Goal: Find contact information: Find contact information

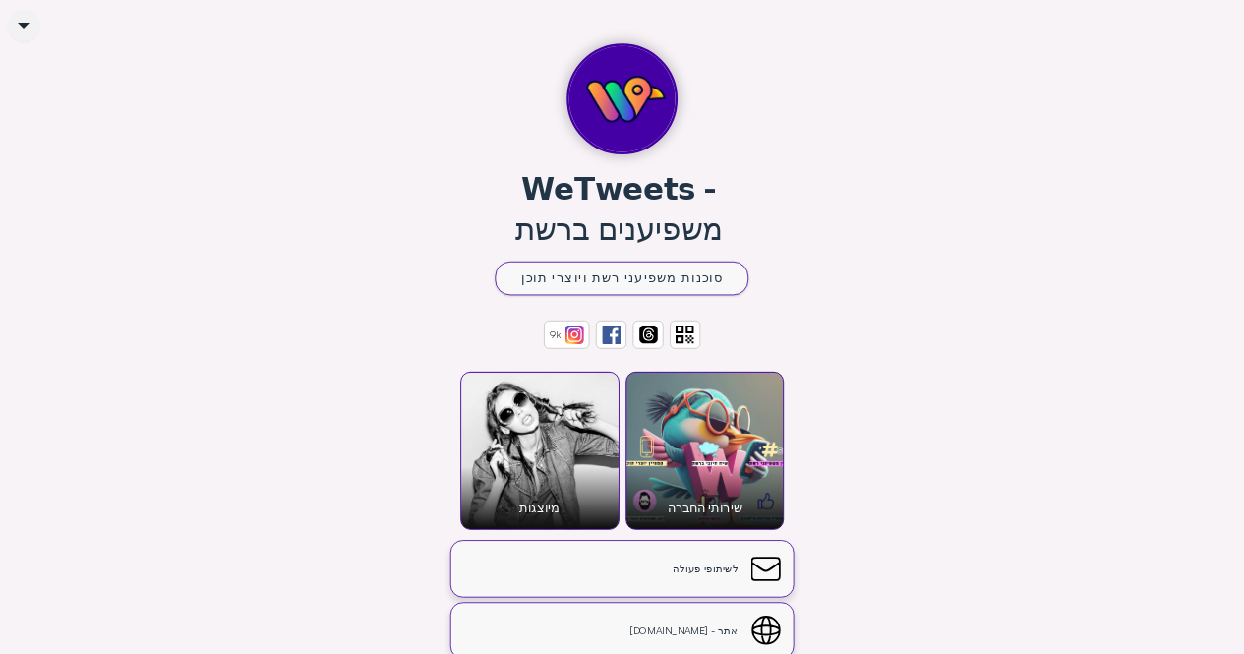
scroll to position [197, 0]
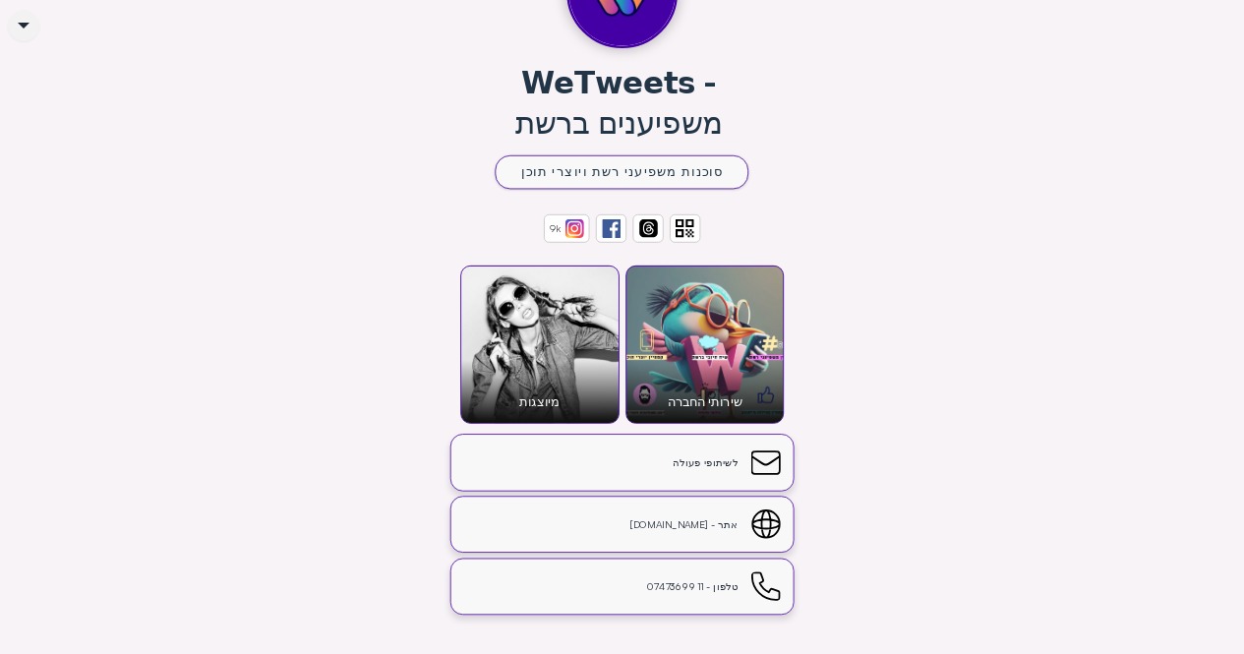
drag, startPoint x: 530, startPoint y: 345, endPoint x: 554, endPoint y: 314, distance: 39.9
click at [554, 314] on div "מיוצגות" at bounding box center [539, 343] width 157 height 157
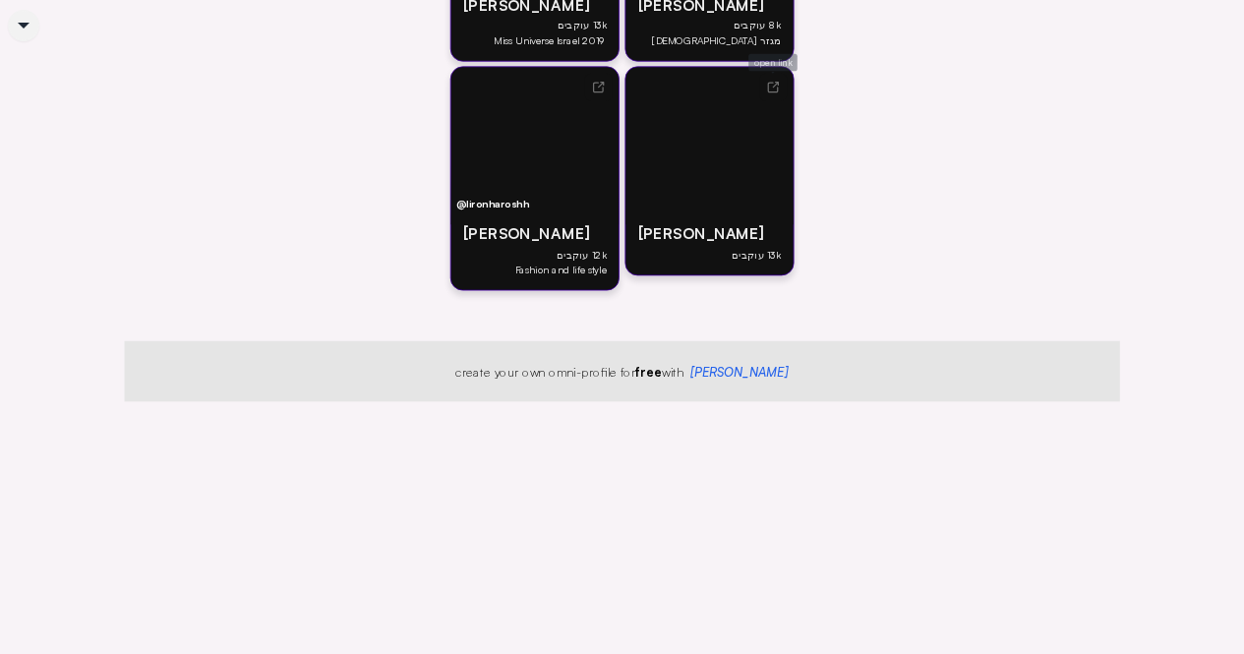
scroll to position [2271, 0]
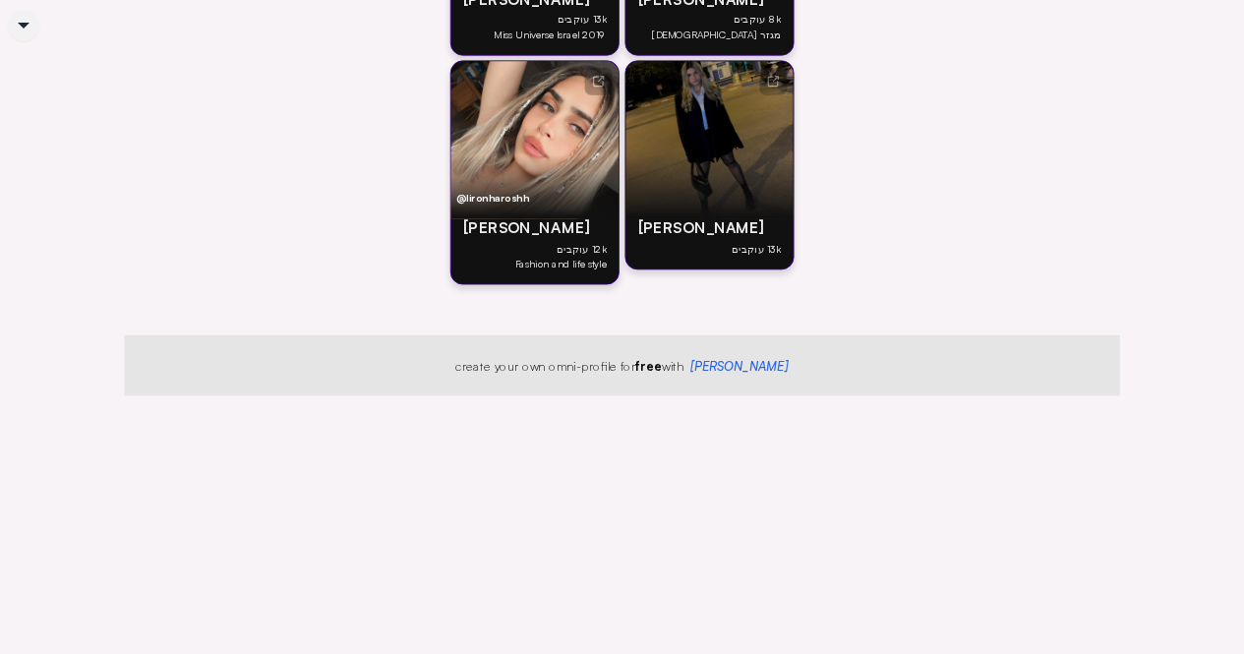
drag, startPoint x: 771, startPoint y: 155, endPoint x: 770, endPoint y: 129, distance: 26.6
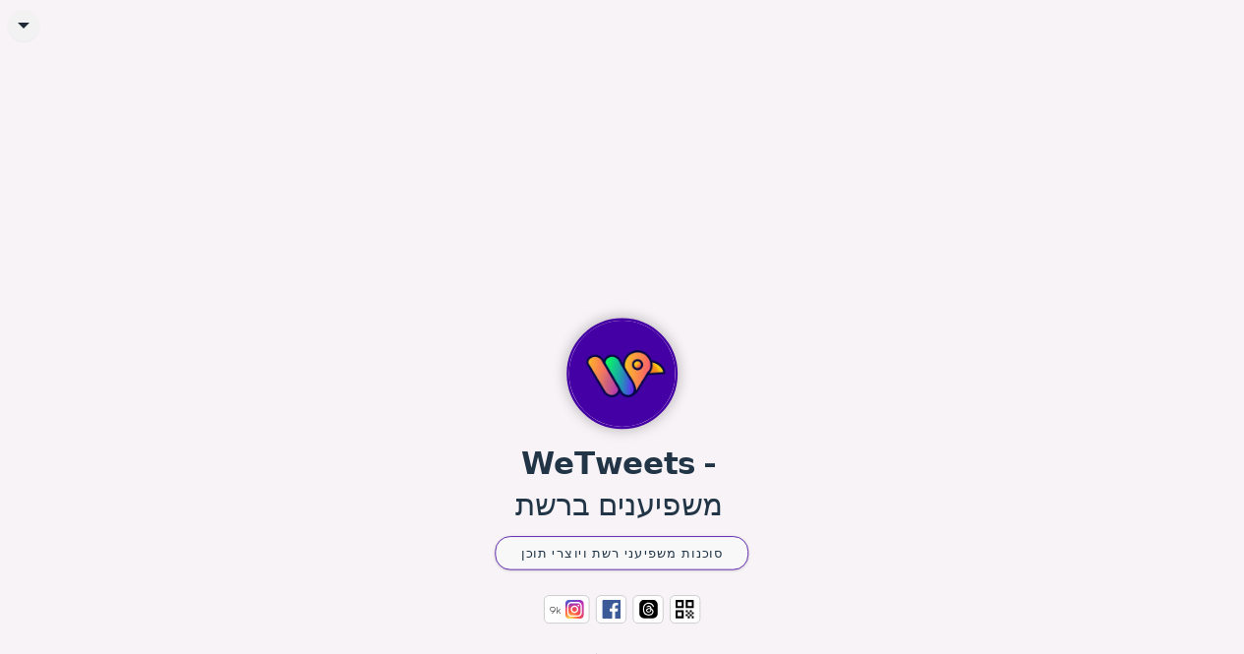
scroll to position [0, 0]
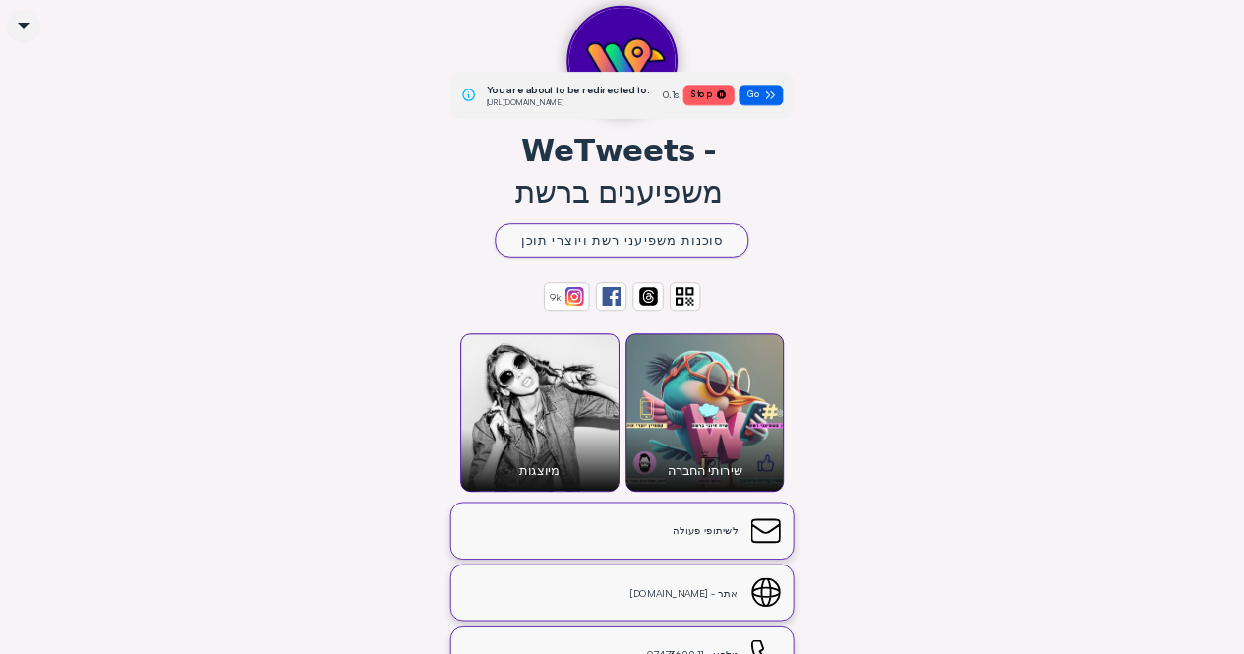
scroll to position [436, 0]
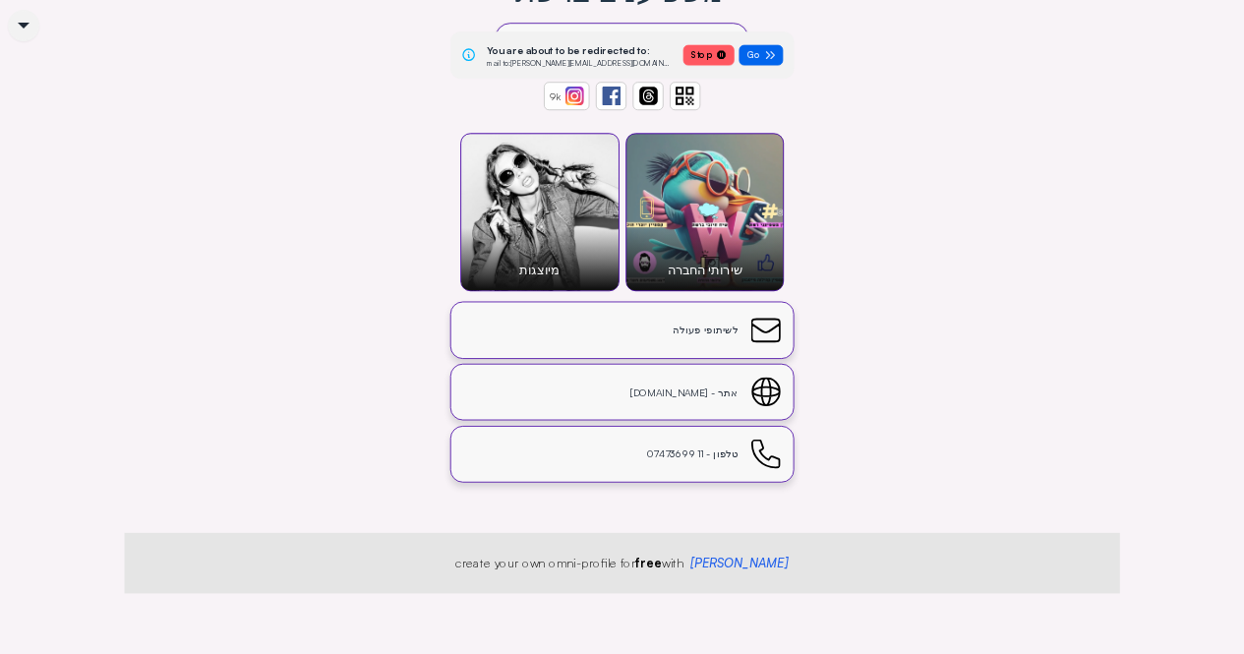
scroll to position [393, 0]
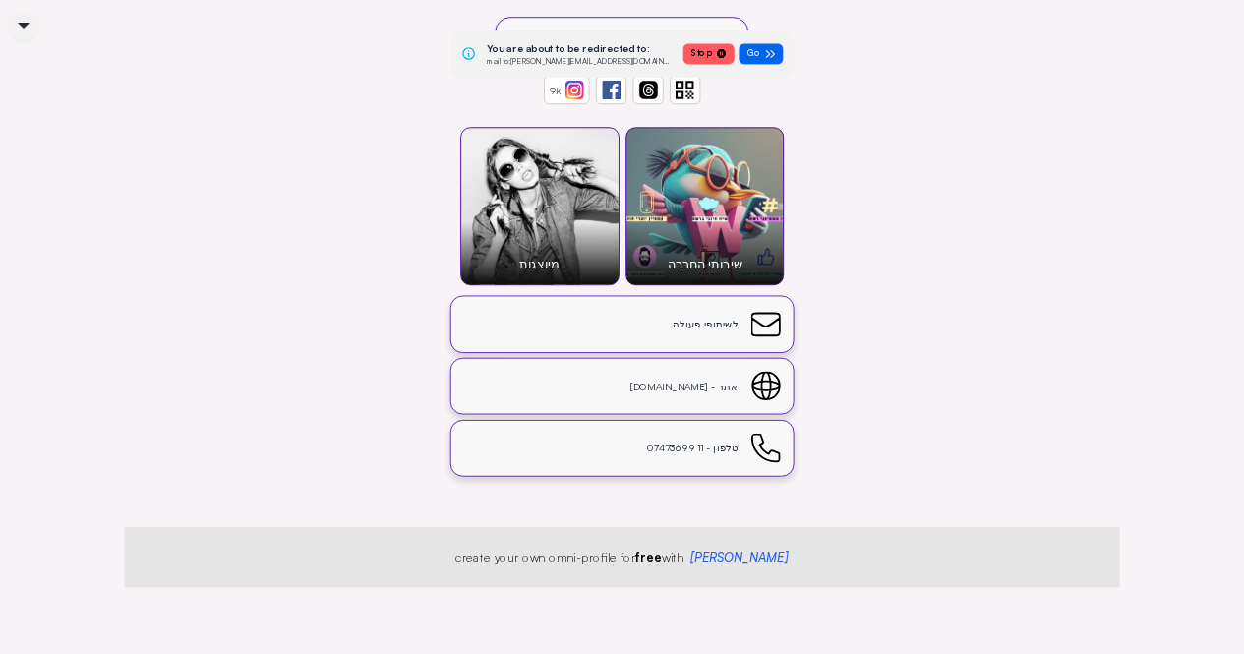
drag, startPoint x: 279, startPoint y: 101, endPoint x: 291, endPoint y: 113, distance: 16.7
click at [279, 101] on div "You are about to be redirected to: mailto:[PERSON_NAME][EMAIL_ADDRESS][DOMAIN_N…" at bounding box center [622, 103] width 995 height 748
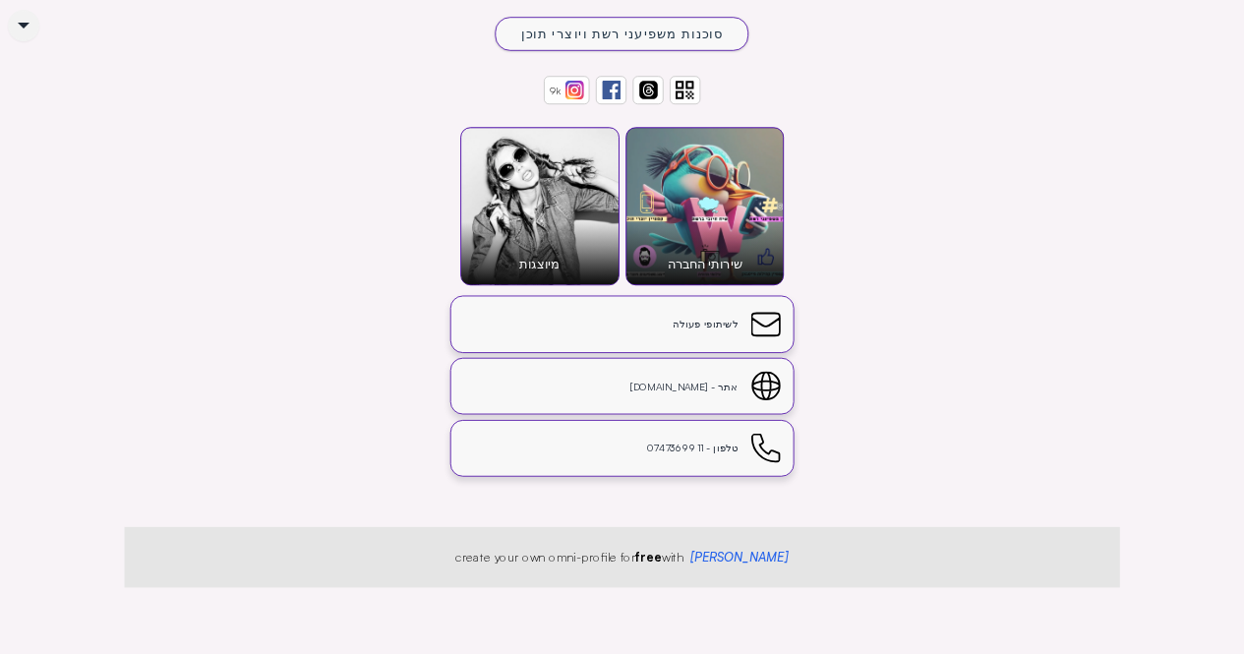
click at [718, 394] on div "אתר - [DOMAIN_NAME]" at bounding box center [600, 385] width 274 height 17
click at [701, 332] on div "לשיתופי פעולה" at bounding box center [600, 324] width 274 height 17
click at [257, 106] on div "Click here to be redirected to: mailto:[PERSON_NAME][EMAIL_ADDRESS][DOMAIN_NAME…" at bounding box center [622, 103] width 995 height 748
